Goal: Information Seeking & Learning: Learn about a topic

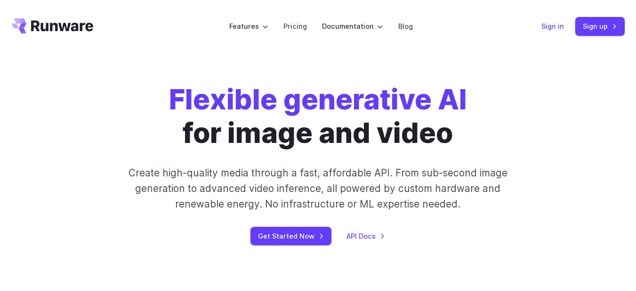
click at [551, 27] on link "Sign in" at bounding box center [553, 26] width 23 height 11
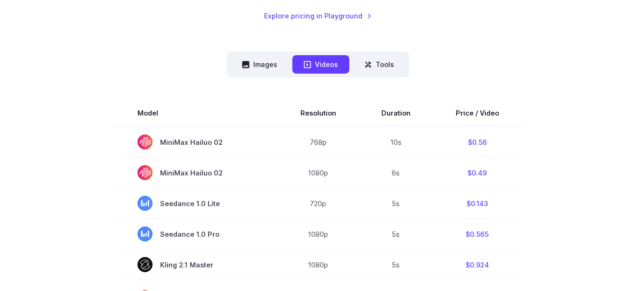
scroll to position [236, 0]
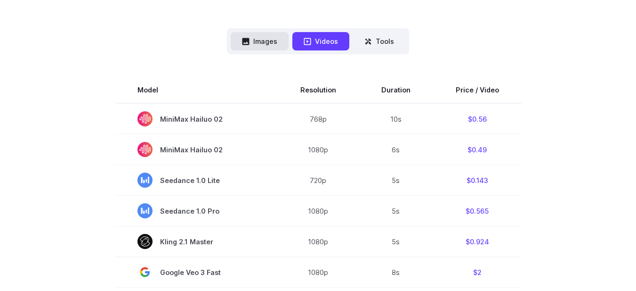
click at [264, 45] on button "Images" at bounding box center [260, 41] width 58 height 18
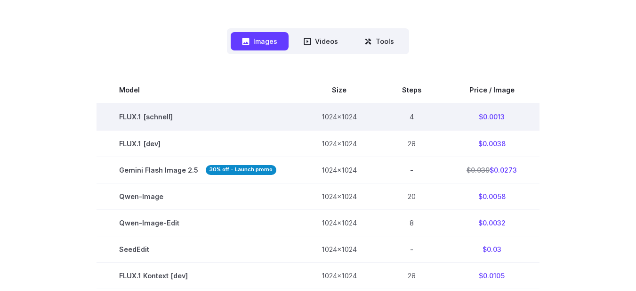
click at [493, 118] on td "$0.0013" at bounding box center [492, 116] width 96 height 27
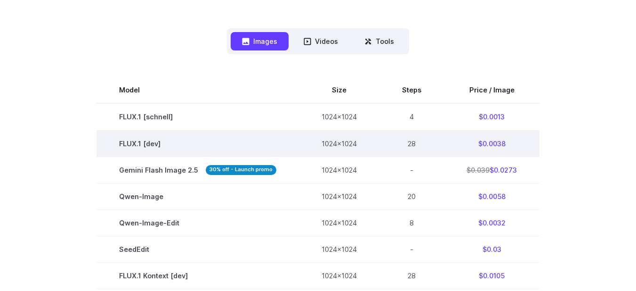
click at [418, 141] on td "28" at bounding box center [412, 143] width 65 height 26
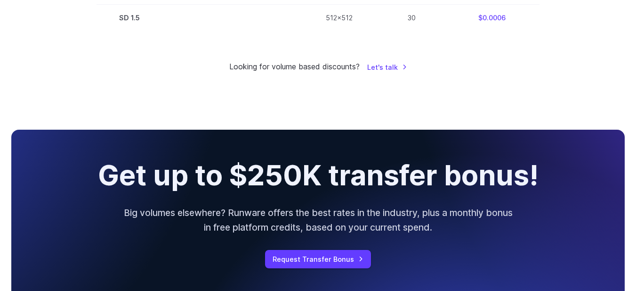
scroll to position [895, 0]
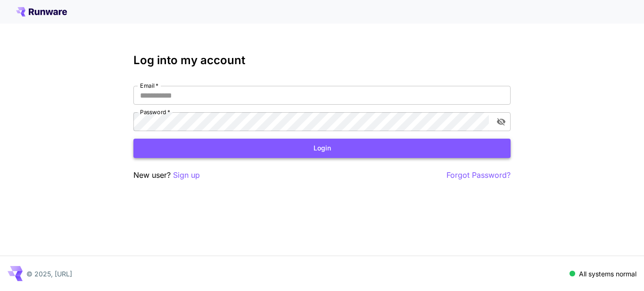
type input "**********"
click at [311, 143] on button "Login" at bounding box center [321, 148] width 377 height 19
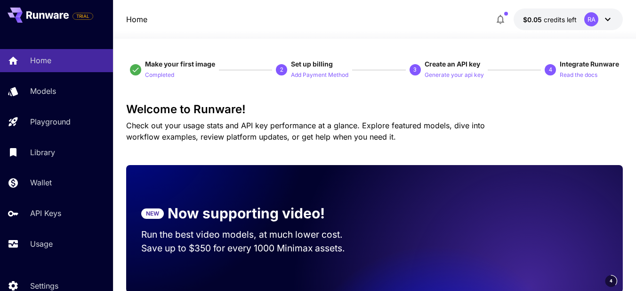
click at [554, 27] on button "$0.05 credits left RA" at bounding box center [568, 19] width 109 height 22
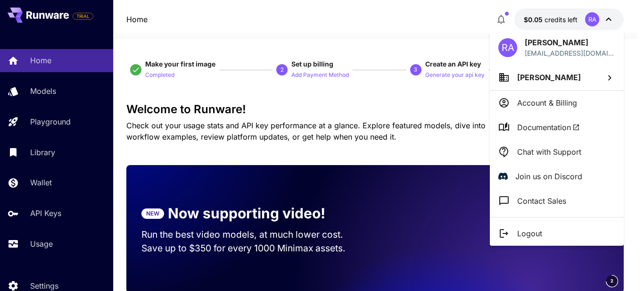
click at [46, 127] on div at bounding box center [322, 145] width 644 height 291
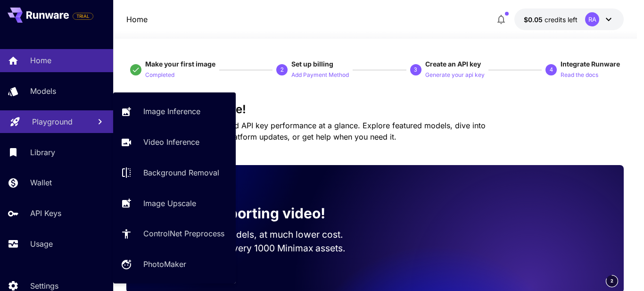
click at [47, 123] on p "Playground" at bounding box center [52, 121] width 41 height 11
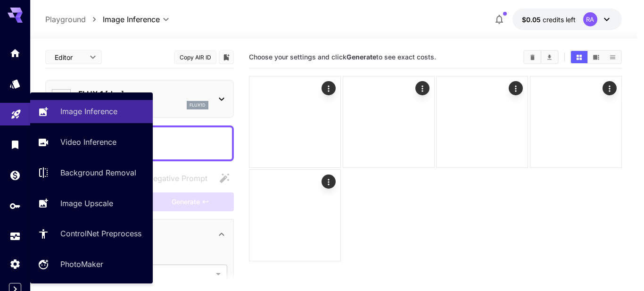
type input "**********"
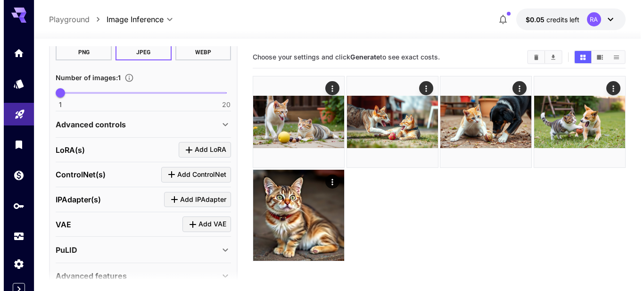
scroll to position [329, 0]
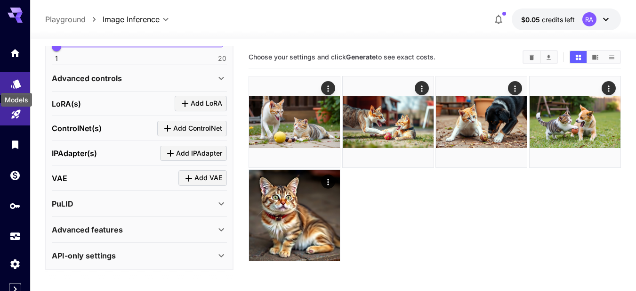
click at [15, 83] on icon "Models" at bounding box center [16, 80] width 10 height 9
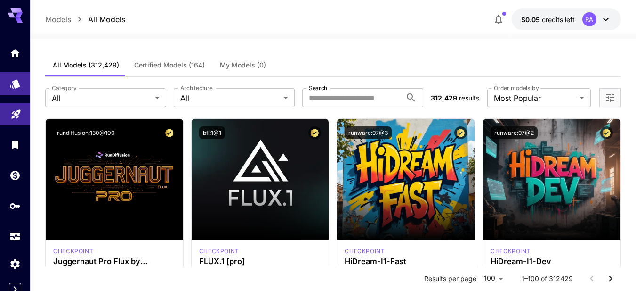
click at [515, 92] on label "Order models by" at bounding box center [516, 88] width 45 height 8
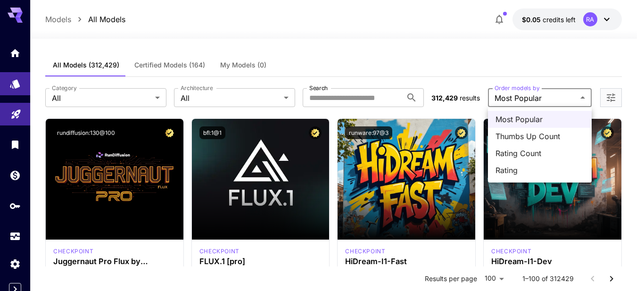
click at [125, 94] on div at bounding box center [322, 145] width 644 height 291
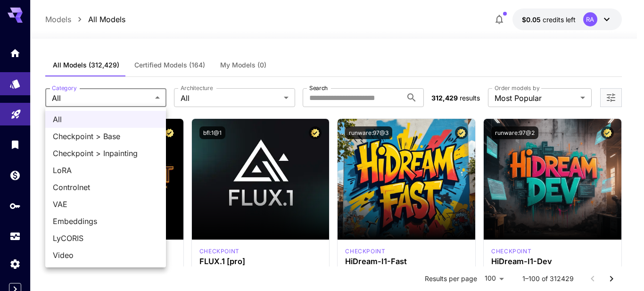
click at [288, 96] on div at bounding box center [322, 145] width 644 height 291
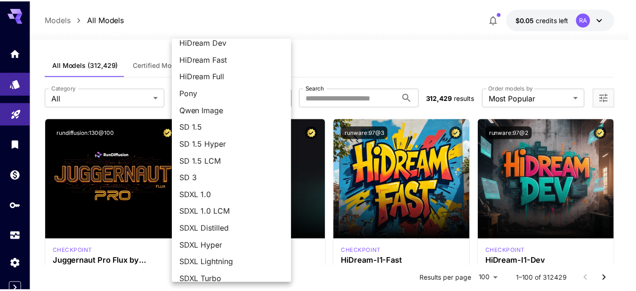
scroll to position [118, 0]
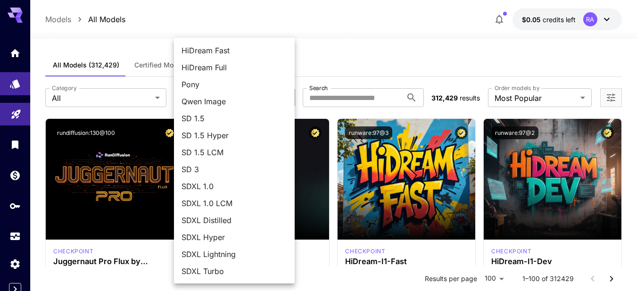
click at [362, 75] on div at bounding box center [322, 145] width 644 height 291
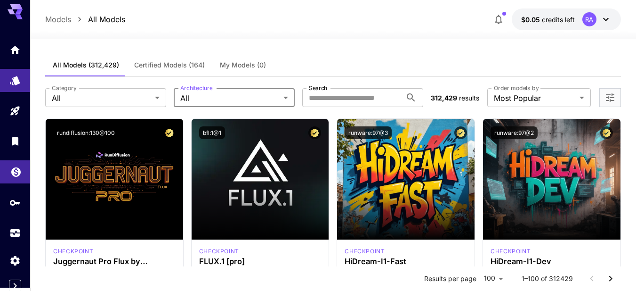
scroll to position [4, 0]
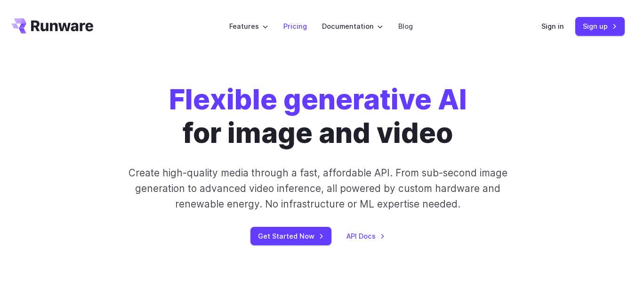
click at [300, 27] on link "Pricing" at bounding box center [296, 26] width 24 height 11
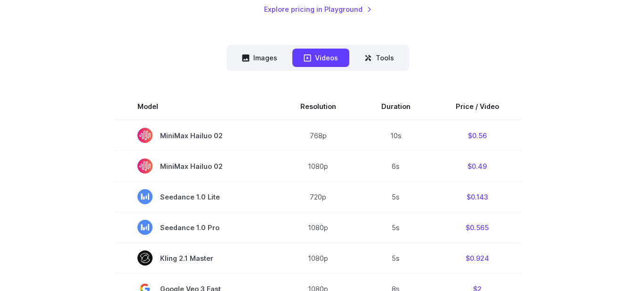
scroll to position [236, 0]
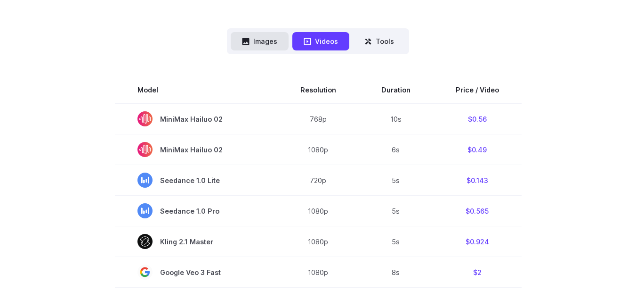
click at [277, 38] on button "Images" at bounding box center [260, 41] width 58 height 18
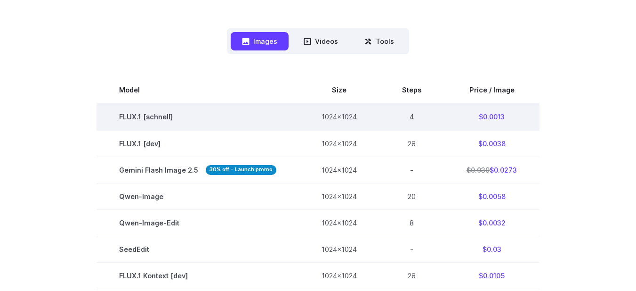
click at [487, 117] on td "$0.0013" at bounding box center [492, 116] width 96 height 27
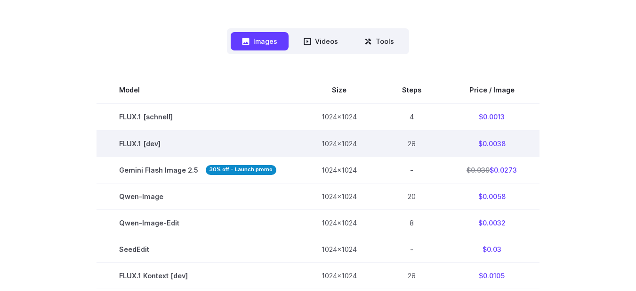
click at [243, 155] on td "FLUX.1 [dev]" at bounding box center [198, 143] width 203 height 26
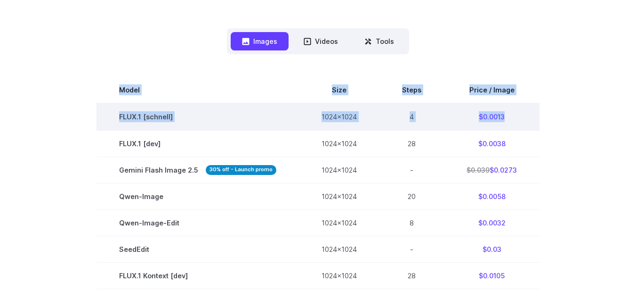
drag, startPoint x: 148, startPoint y: 97, endPoint x: 505, endPoint y: 118, distance: 357.2
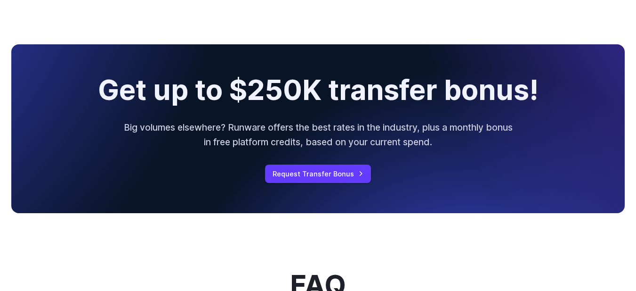
scroll to position [707, 0]
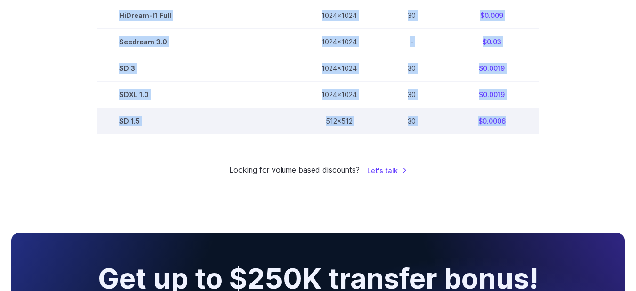
click at [526, 130] on td "$0.0006" at bounding box center [492, 121] width 96 height 26
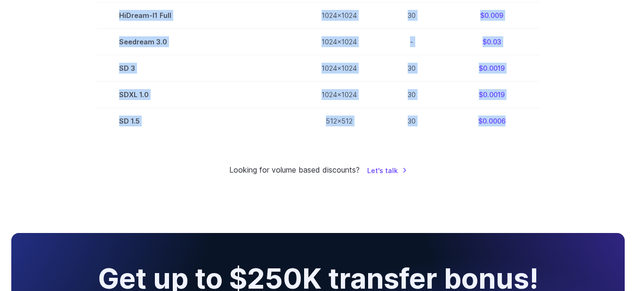
copy tbody "Model Size Steps Price / Image FLUX.1 [schnell] 1024x1024 4 $0.0013 FLUX.1 [dev…"
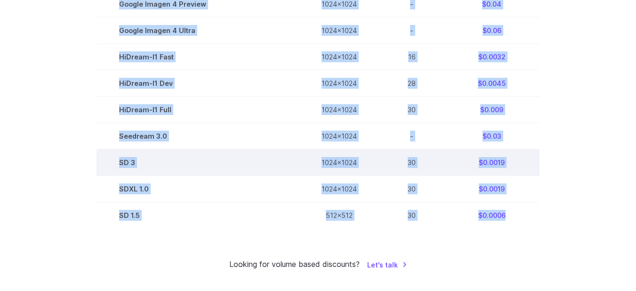
copy tbody "Model Size Steps Price / Image FLUX.1 [schnell] 1024x1024 4 $0.0013 FLUX.1 [dev…"
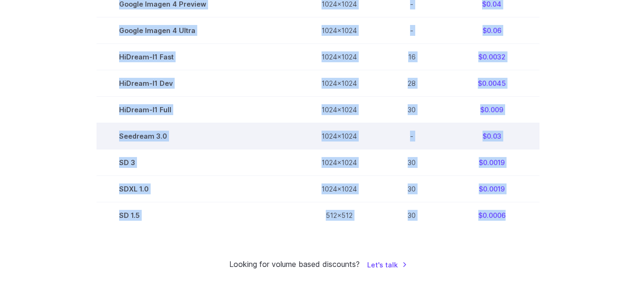
copy tbody "Model Size Steps Price / Image FLUX.1 [schnell] 1024x1024 4 $0.0013 FLUX.1 [dev…"
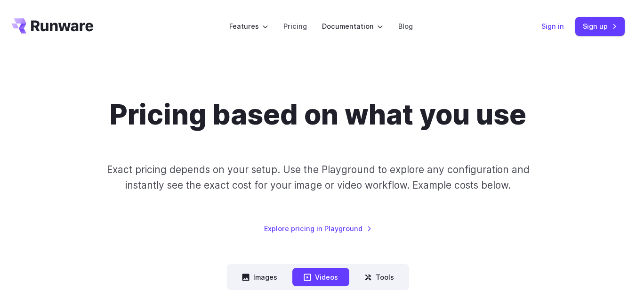
click at [549, 24] on link "Sign in" at bounding box center [553, 26] width 23 height 11
